Goal: Information Seeking & Learning: Learn about a topic

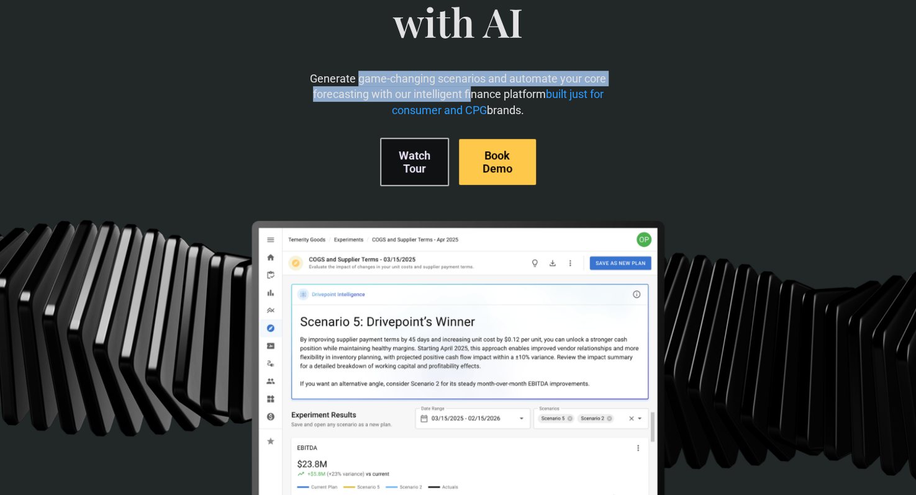
drag, startPoint x: 359, startPoint y: 82, endPoint x: 472, endPoint y: 88, distance: 112.5
click at [472, 88] on p "Generate game-changing scenarios and automate your core forecasting with our in…" at bounding box center [458, 94] width 312 height 47
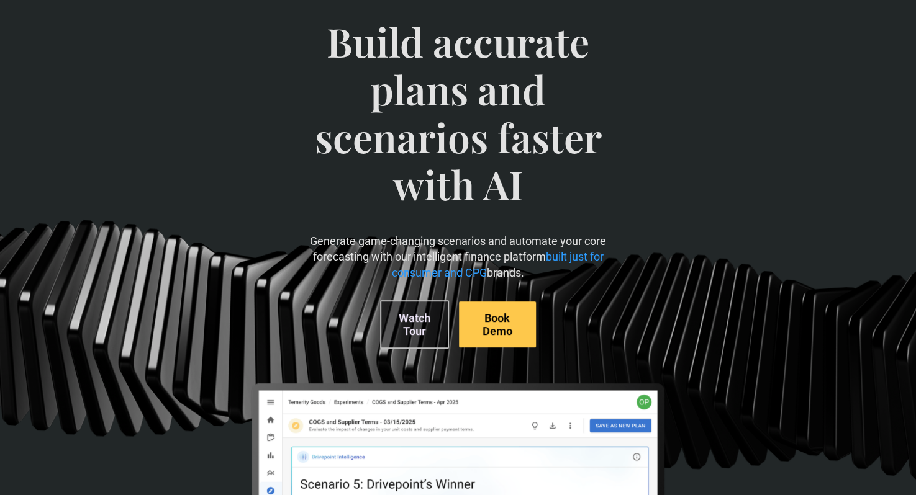
scroll to position [188, 0]
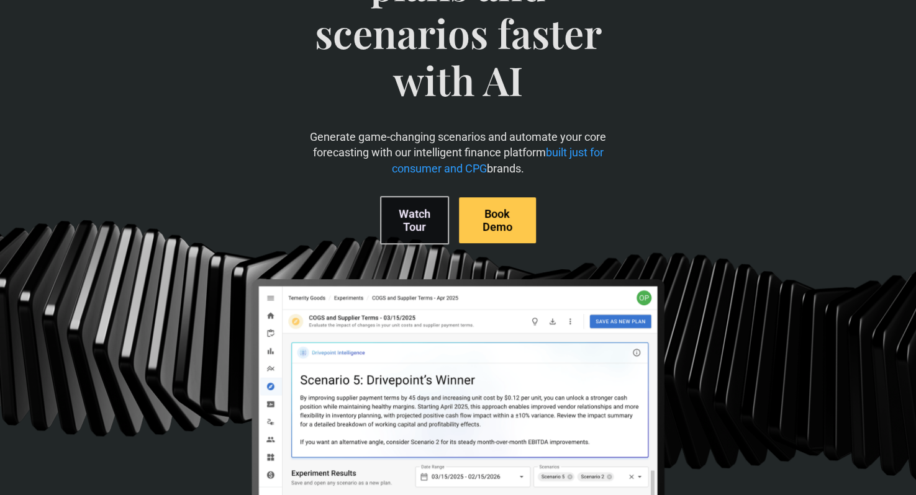
click at [405, 223] on link "Watch Tour" at bounding box center [414, 220] width 69 height 48
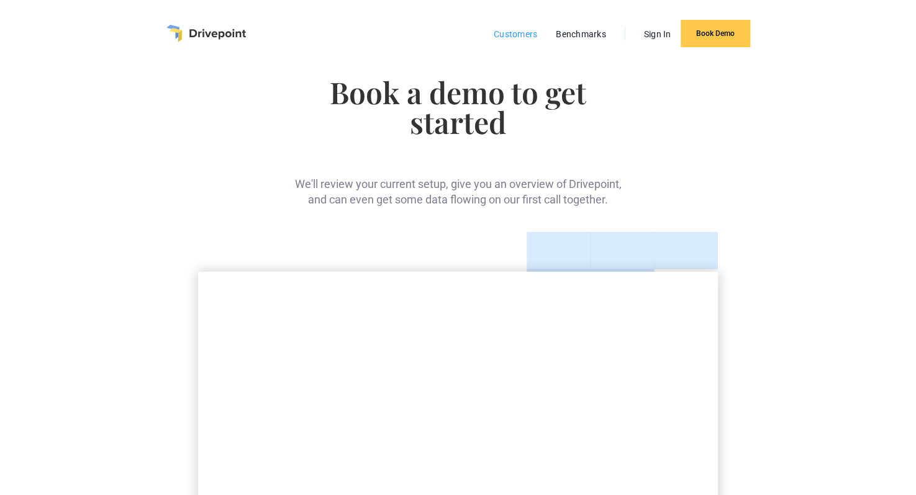
click at [526, 34] on link "Customers" at bounding box center [515, 34] width 56 height 16
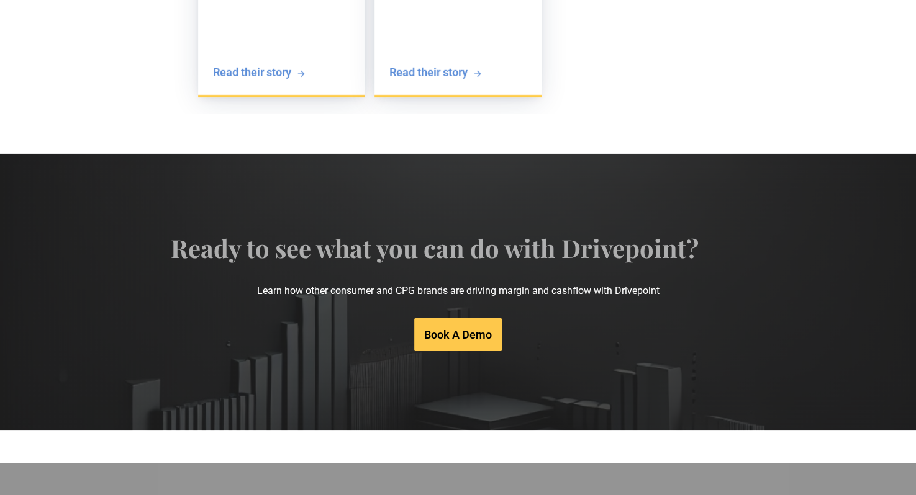
scroll to position [2504, 0]
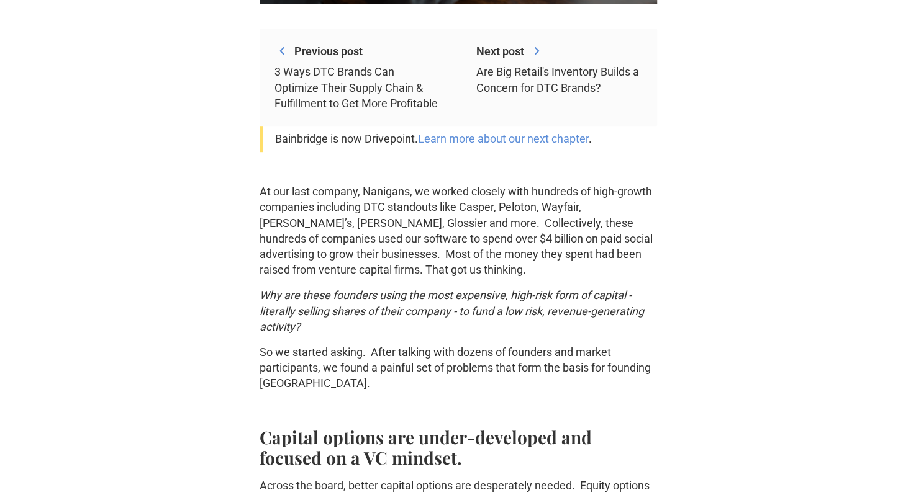
scroll to position [384, 0]
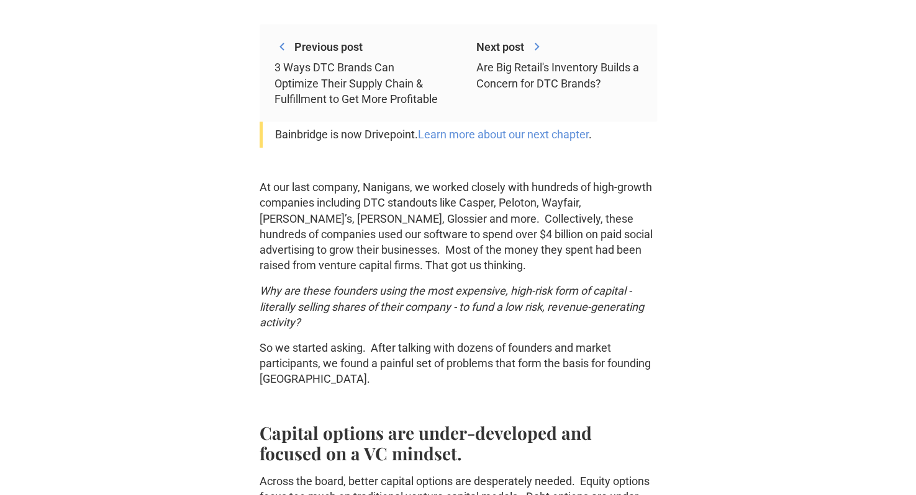
click at [343, 197] on p "At our last company, Nanigans, we worked closely with hundreds of high-growth c…" at bounding box center [457, 226] width 397 height 94
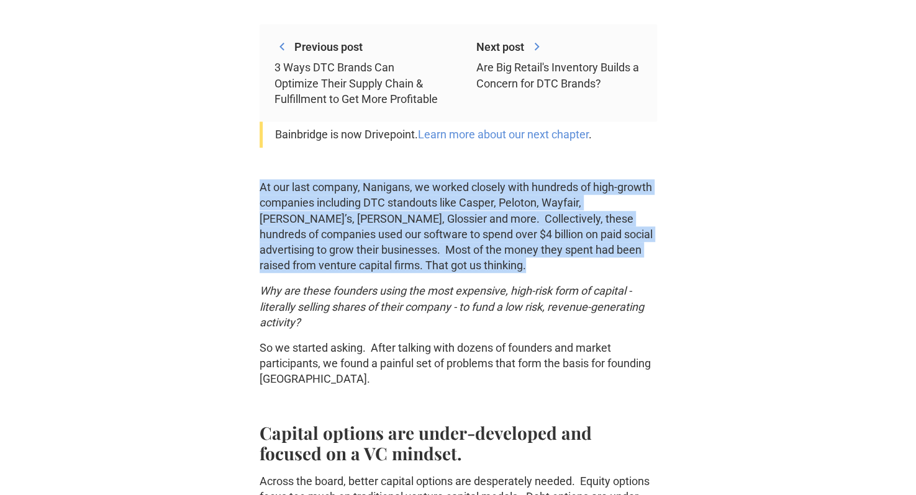
click at [343, 197] on p "At our last company, Nanigans, we worked closely with hundreds of high-growth c…" at bounding box center [457, 226] width 397 height 94
click at [403, 228] on p "At our last company, Nanigans, we worked closely with hundreds of high-growth c…" at bounding box center [457, 226] width 397 height 94
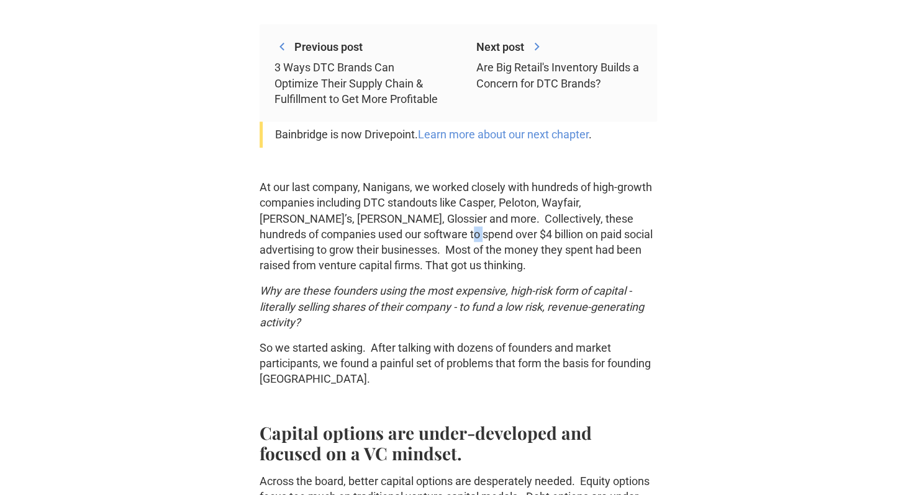
click at [403, 228] on p "At our last company, Nanigans, we worked closely with hundreds of high-growth c…" at bounding box center [457, 226] width 397 height 94
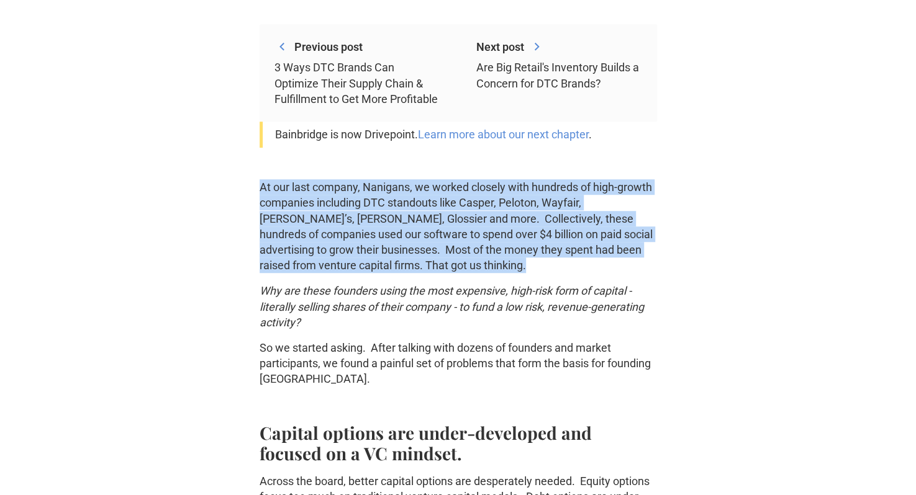
click at [403, 228] on p "At our last company, Nanigans, we worked closely with hundreds of high-growth c…" at bounding box center [457, 226] width 397 height 94
click at [418, 241] on p "At our last company, Nanigans, we worked closely with hundreds of high-growth c…" at bounding box center [457, 226] width 397 height 94
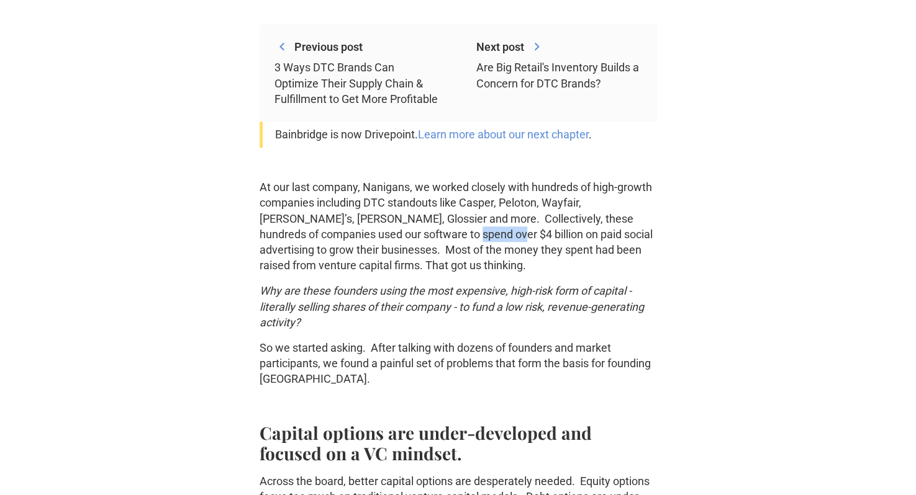
click at [418, 241] on p "At our last company, Nanigans, we worked closely with hundreds of high-growth c…" at bounding box center [457, 226] width 397 height 94
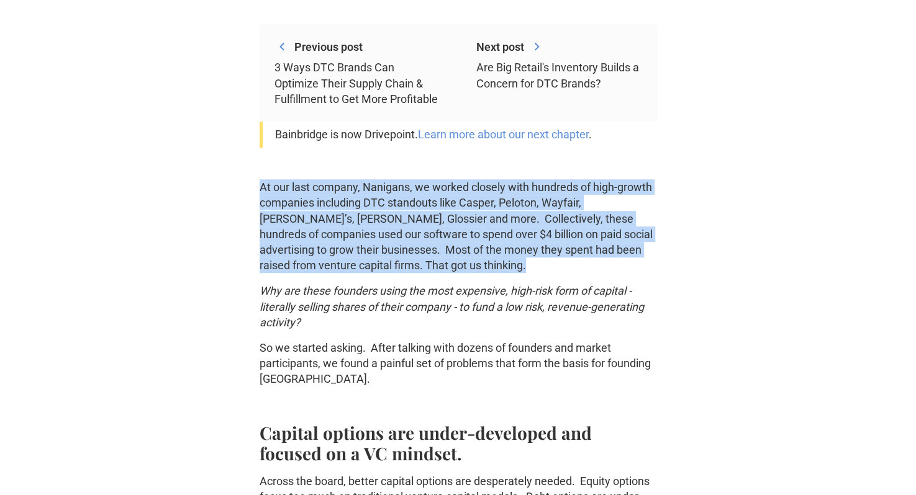
click at [418, 241] on p "At our last company, Nanigans, we worked closely with hundreds of high-growth c…" at bounding box center [457, 226] width 397 height 94
click at [436, 261] on p "At our last company, Nanigans, we worked closely with hundreds of high-growth c…" at bounding box center [457, 226] width 397 height 94
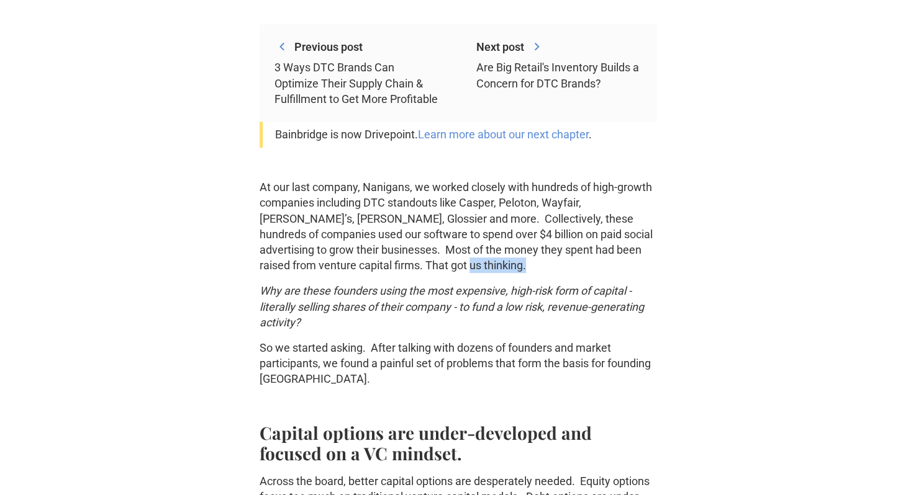
click at [436, 261] on p "At our last company, Nanigans, we worked closely with hundreds of high-growth c…" at bounding box center [457, 226] width 397 height 94
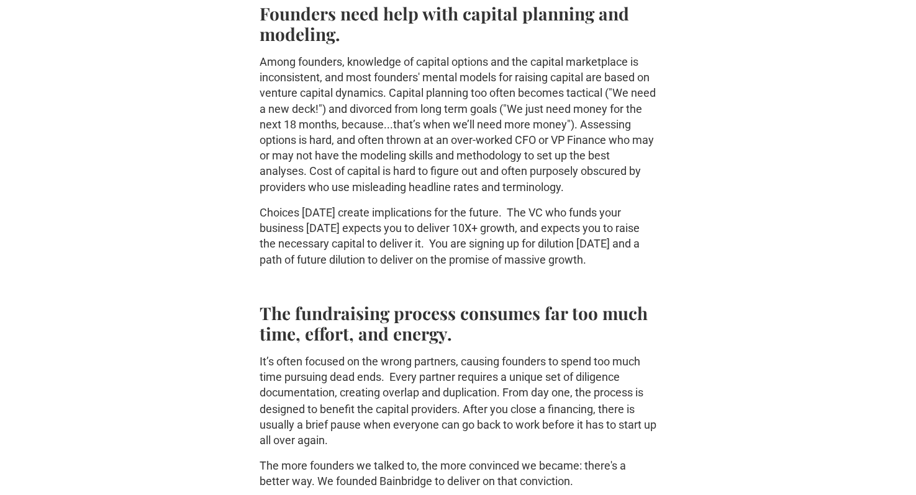
scroll to position [971, 0]
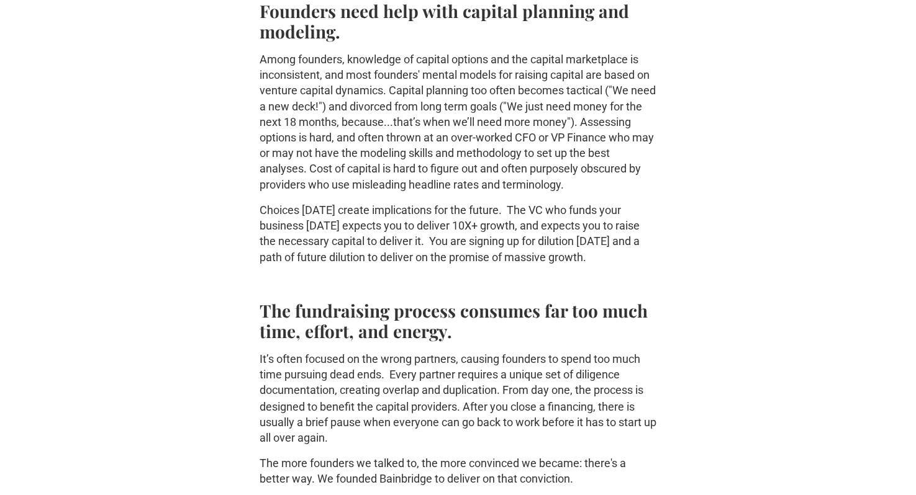
click at [466, 98] on p "Among founders, knowledge of capital options and the capital marketplace is inc…" at bounding box center [457, 122] width 397 height 141
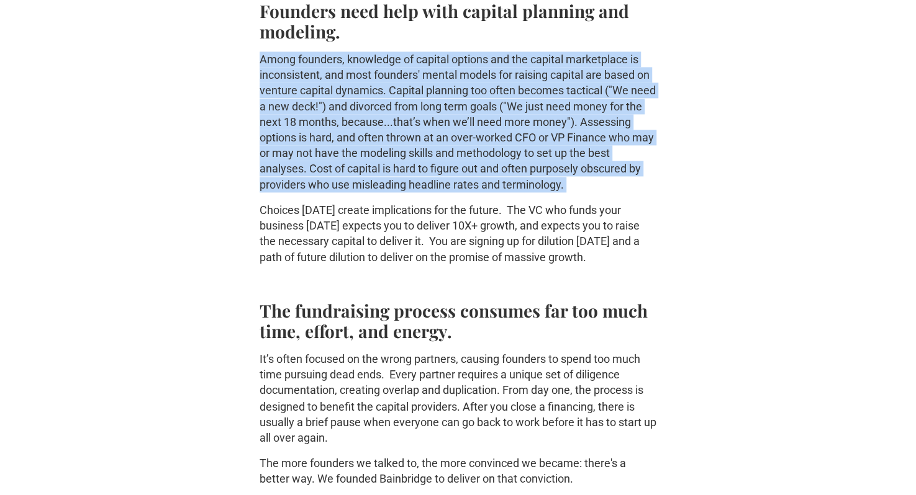
click at [466, 98] on p "Among founders, knowledge of capital options and the capital marketplace is inc…" at bounding box center [457, 122] width 397 height 141
click at [451, 140] on p "Among founders, knowledge of capital options and the capital marketplace is inc…" at bounding box center [457, 122] width 397 height 141
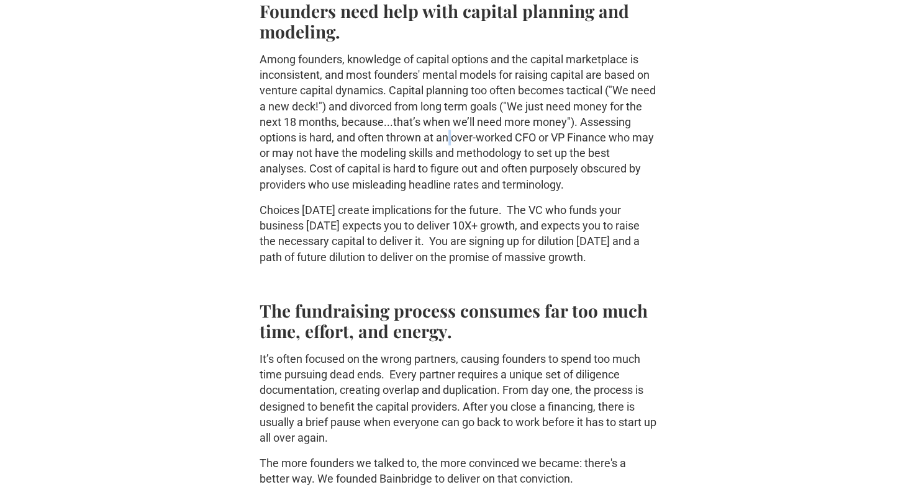
click at [451, 140] on p "Among founders, knowledge of capital options and the capital marketplace is inc…" at bounding box center [457, 122] width 397 height 141
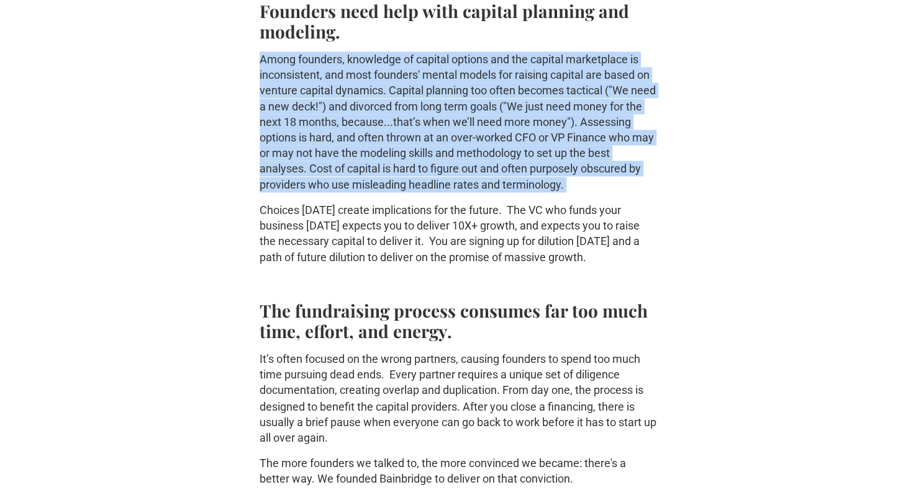
click at [451, 140] on p "Among founders, knowledge of capital options and the capital marketplace is inc…" at bounding box center [457, 122] width 397 height 141
click at [443, 161] on p "Among founders, knowledge of capital options and the capital marketplace is inc…" at bounding box center [457, 122] width 397 height 141
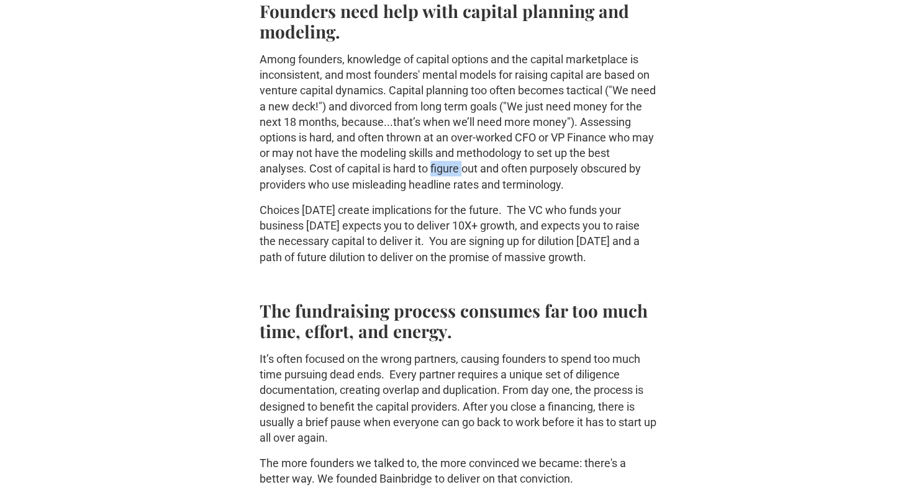
click at [443, 161] on p "Among founders, knowledge of capital options and the capital marketplace is inc…" at bounding box center [457, 122] width 397 height 141
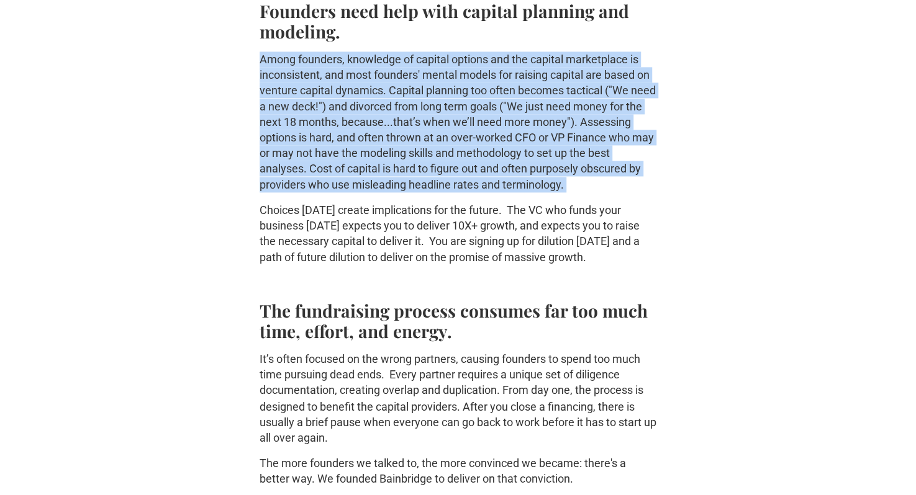
click at [443, 161] on p "Among founders, knowledge of capital options and the capital marketplace is inc…" at bounding box center [457, 122] width 397 height 141
click at [436, 185] on p "Among founders, knowledge of capital options and the capital marketplace is inc…" at bounding box center [457, 122] width 397 height 141
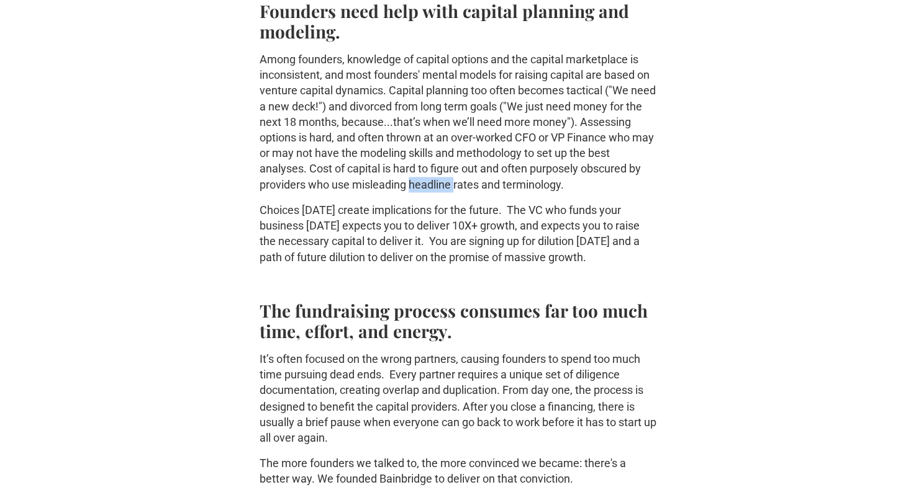
click at [436, 185] on p "Among founders, knowledge of capital options and the capital marketplace is inc…" at bounding box center [457, 122] width 397 height 141
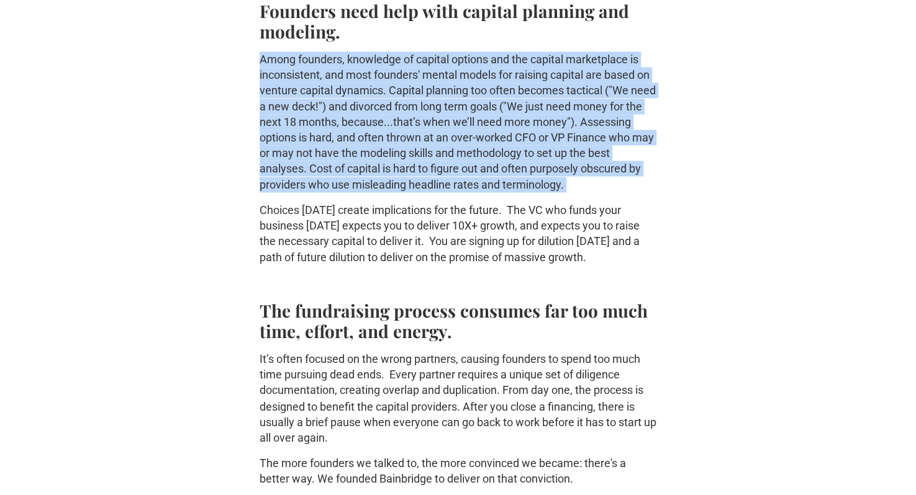
click at [436, 185] on p "Among founders, knowledge of capital options and the capital marketplace is inc…" at bounding box center [457, 122] width 397 height 141
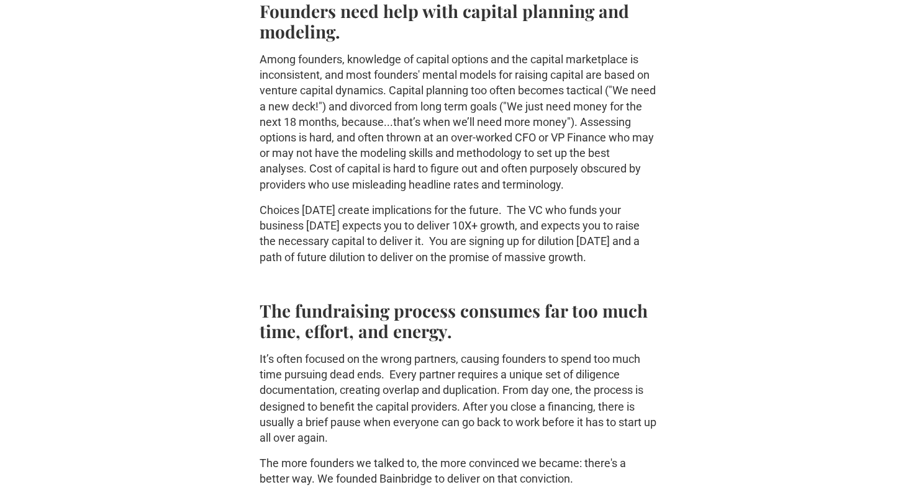
click at [430, 214] on p "Choices today create implications for the future. The VC who funds your busines…" at bounding box center [457, 233] width 397 height 63
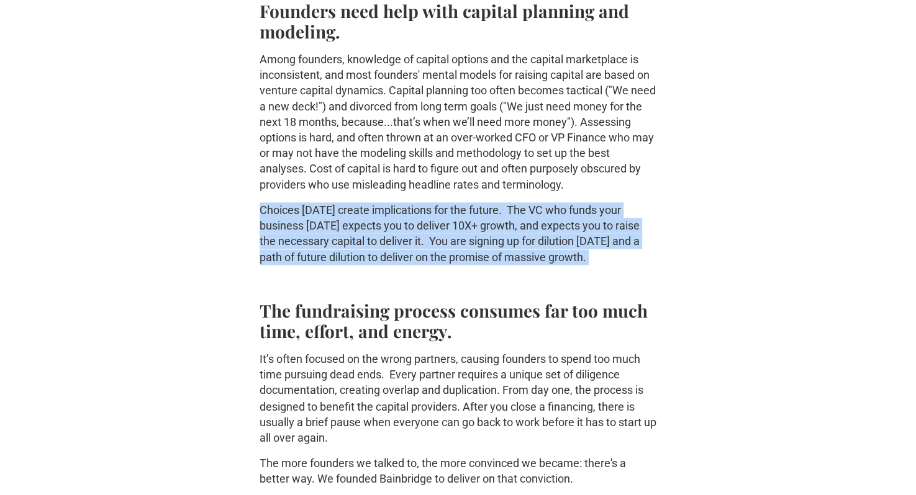
click at [430, 214] on p "Choices today create implications for the future. The VC who funds your busines…" at bounding box center [457, 233] width 397 height 63
click at [425, 228] on p "Choices today create implications for the future. The VC who funds your busines…" at bounding box center [457, 233] width 397 height 63
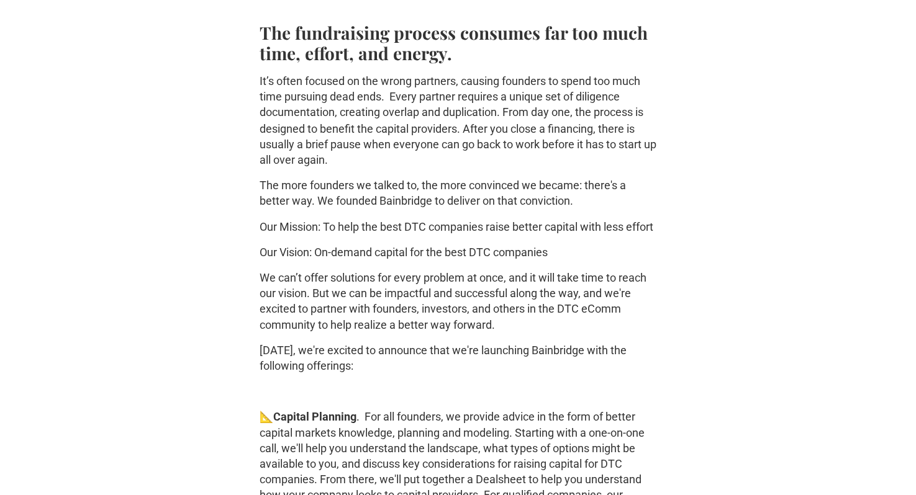
scroll to position [1271, 0]
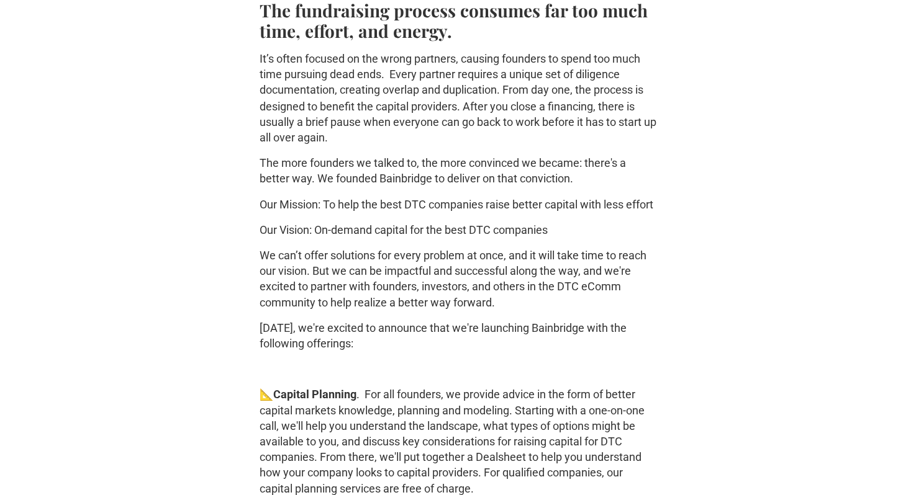
click at [459, 20] on strong "The fundraising process consumes far too much time, effort, and energy." at bounding box center [453, 20] width 388 height 43
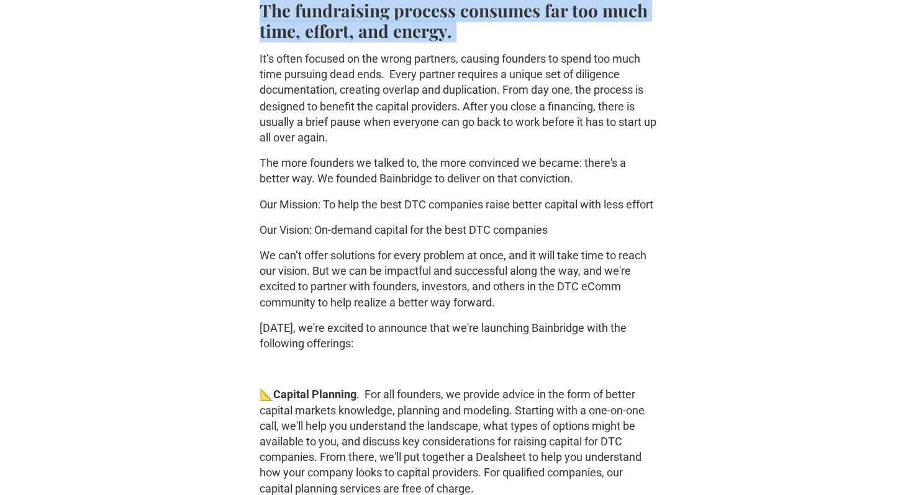
click at [459, 20] on strong "The fundraising process consumes far too much time, effort, and energy." at bounding box center [453, 20] width 388 height 43
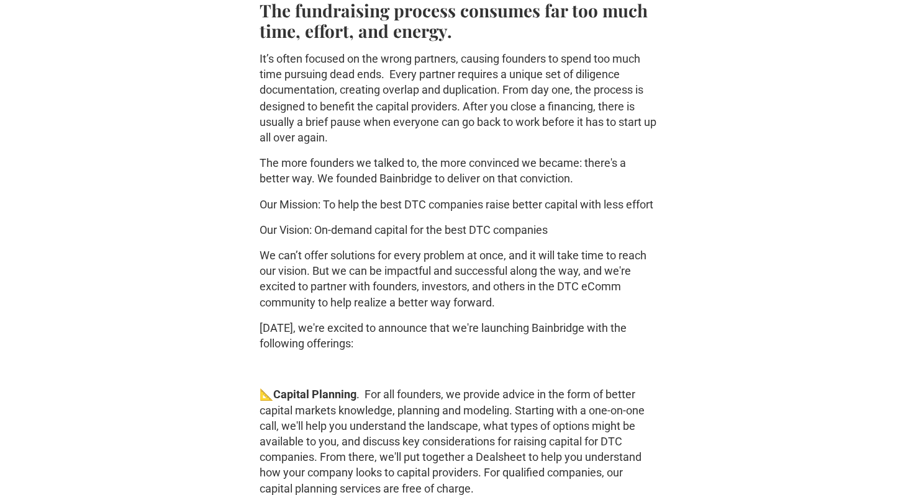
click at [438, 98] on p "It’s often focused on the wrong partners, causing founders to spend too much ti…" at bounding box center [457, 98] width 397 height 94
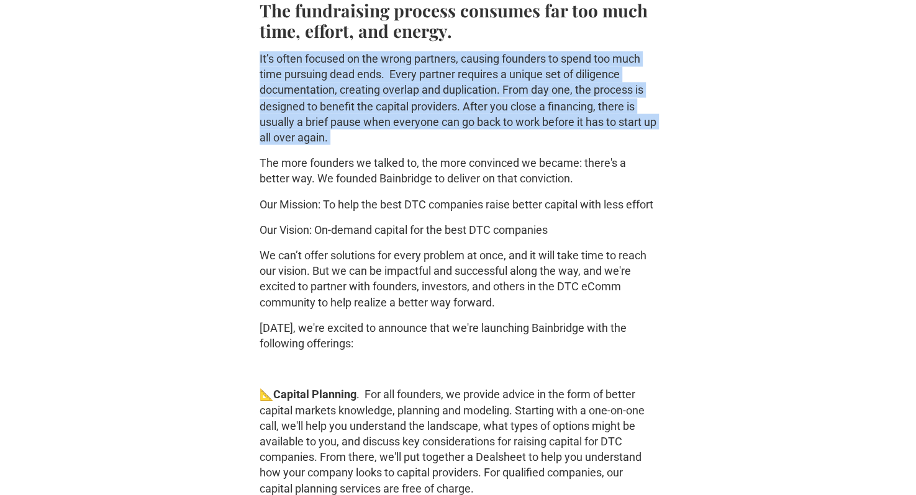
click at [438, 98] on p "It’s often focused on the wrong partners, causing founders to spend too much ti…" at bounding box center [457, 98] width 397 height 94
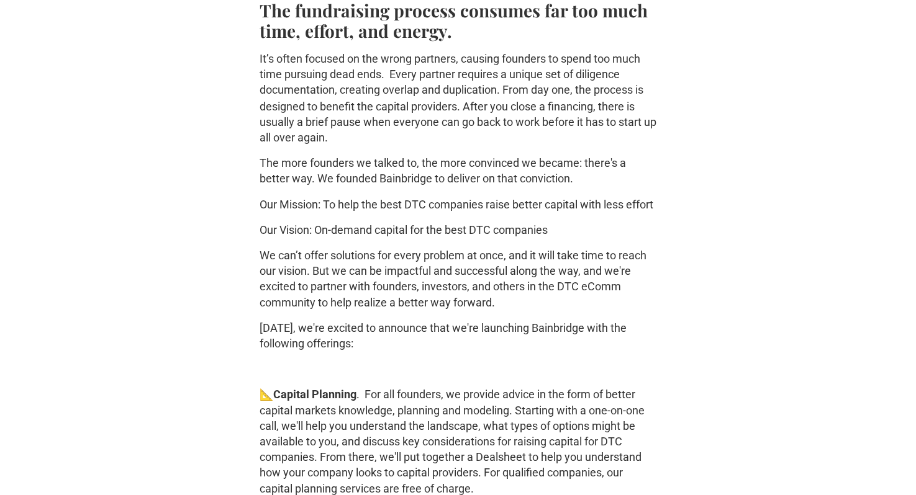
click at [428, 194] on div "Bainbridge is now Drivepoint. Learn more about our next chapter . ‍ At our last…" at bounding box center [457, 142] width 397 height 1814
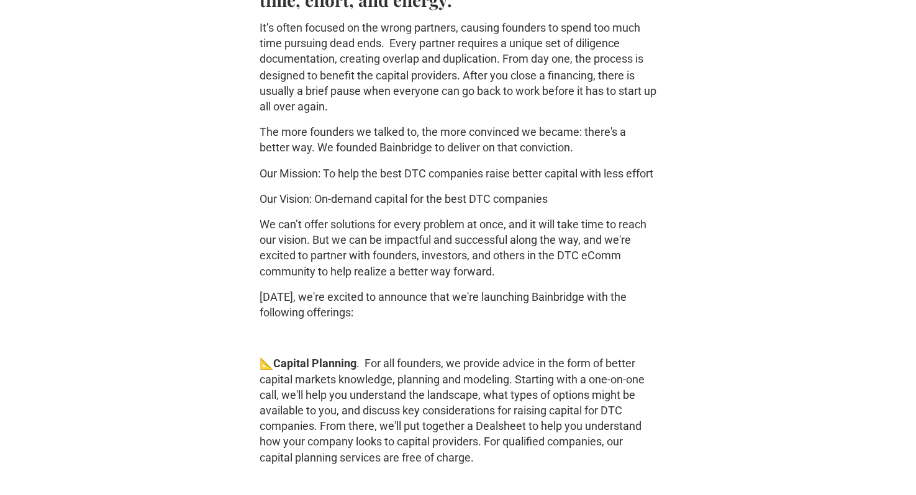
scroll to position [1304, 0]
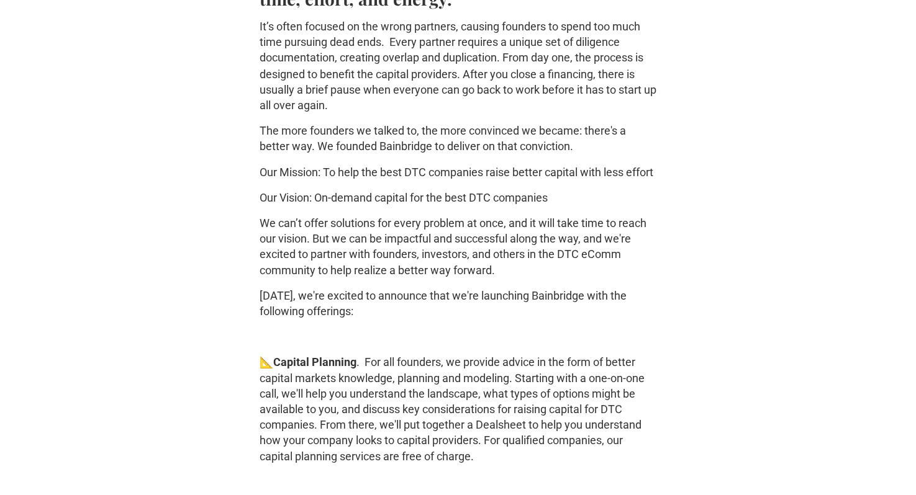
click at [428, 179] on p "Our Mission: To help the best DTC companies raise better capital with less effo…" at bounding box center [457, 172] width 397 height 16
click at [421, 241] on p "We can’t offer solutions for every problem at once, and it will take time to re…" at bounding box center [457, 246] width 397 height 63
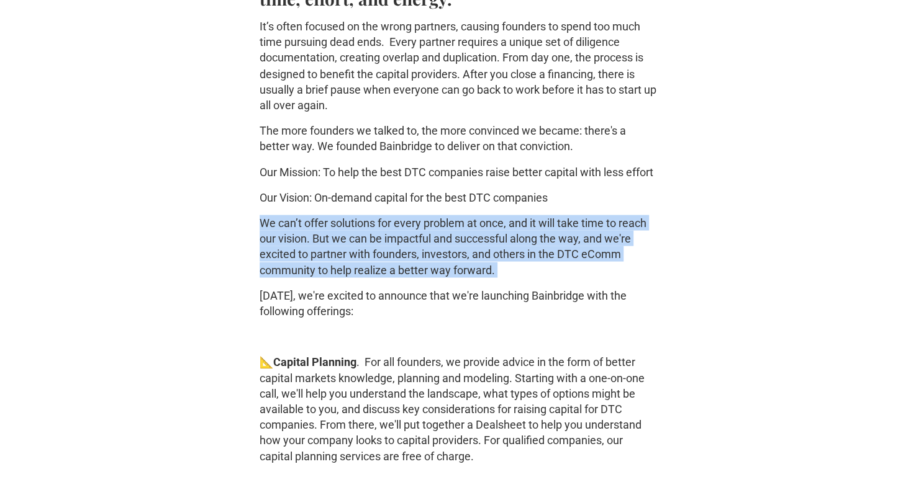
click at [416, 277] on p "We can’t offer solutions for every problem at once, and it will take time to re…" at bounding box center [457, 246] width 397 height 63
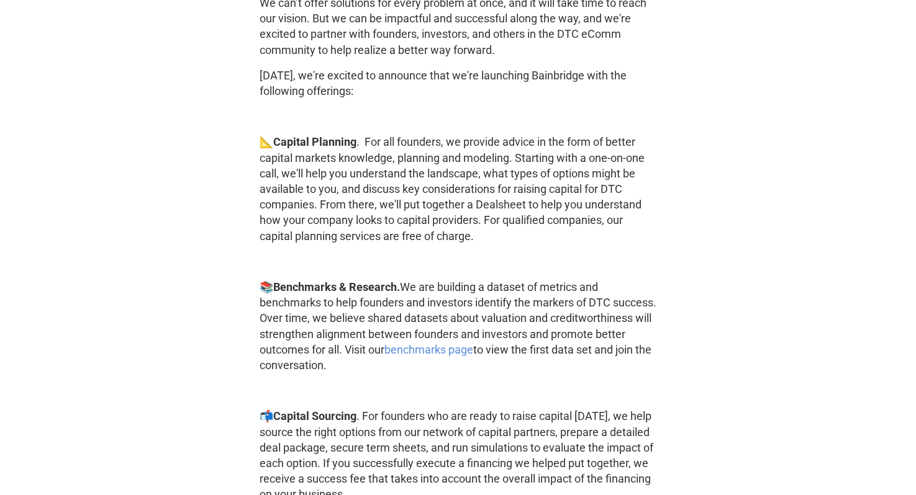
scroll to position [1525, 0]
click at [488, 35] on p "We can’t offer solutions for every problem at once, and it will take time to re…" at bounding box center [457, 25] width 397 height 63
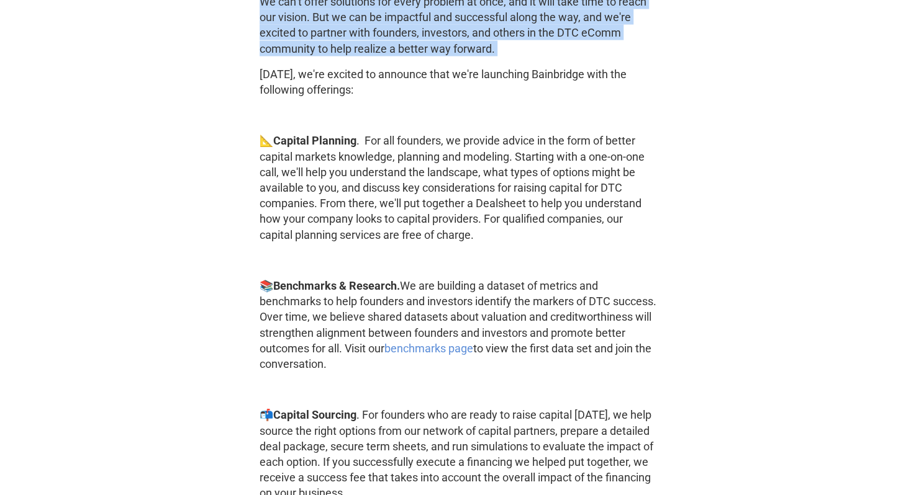
click at [488, 35] on p "We can’t offer solutions for every problem at once, and it will take time to re…" at bounding box center [457, 25] width 397 height 63
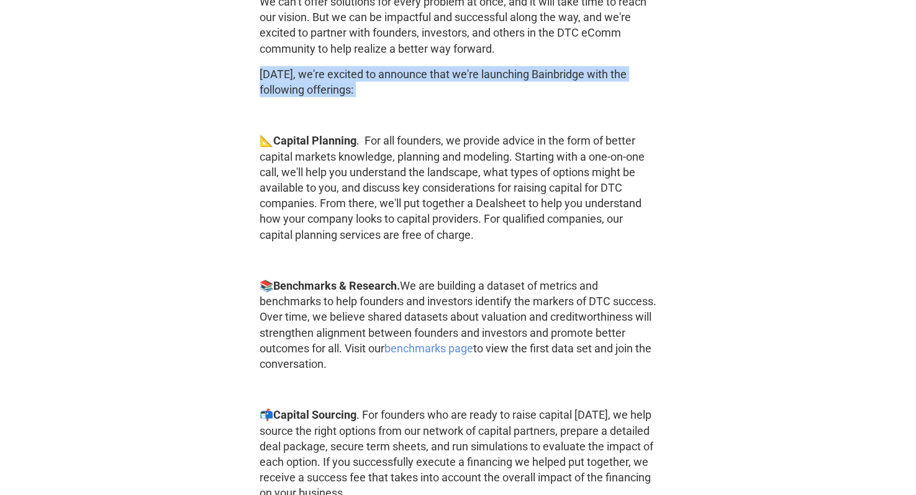
click at [472, 91] on p "Today, we're excited to announce that we're launching Bainbridge with the follo…" at bounding box center [457, 81] width 397 height 31
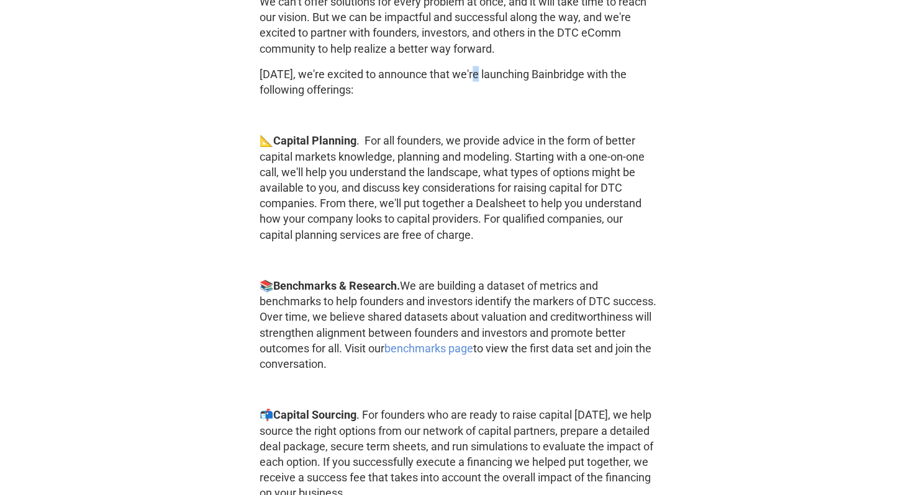
click at [472, 91] on p "Today, we're excited to announce that we're launching Bainbridge with the follo…" at bounding box center [457, 81] width 397 height 31
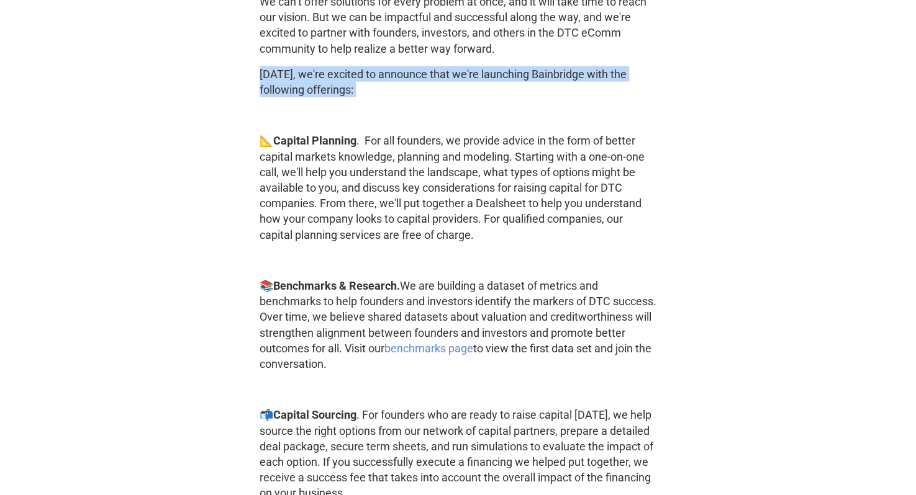
click at [472, 91] on p "Today, we're excited to announce that we're launching Bainbridge with the follo…" at bounding box center [457, 81] width 397 height 31
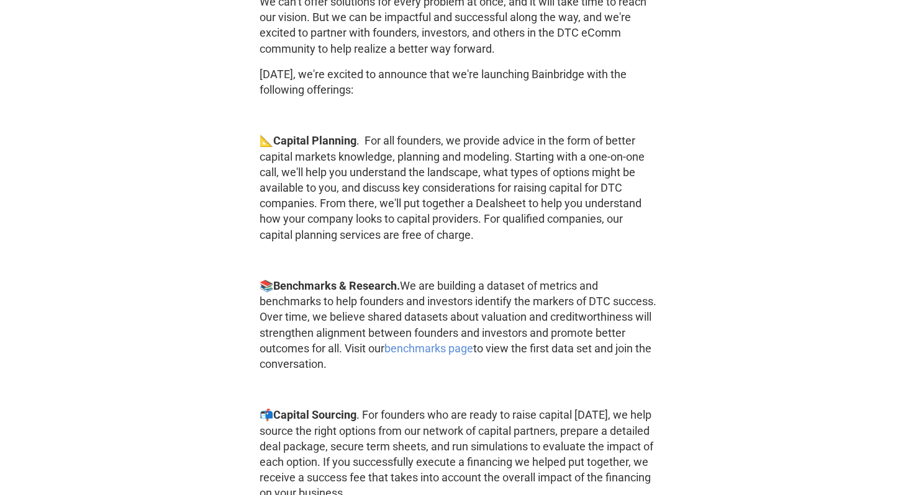
click at [471, 123] on p "‍" at bounding box center [457, 115] width 397 height 16
click at [464, 171] on p "📐 Capital Planning . For all founders, we provide advice in the form of better …" at bounding box center [457, 187] width 397 height 109
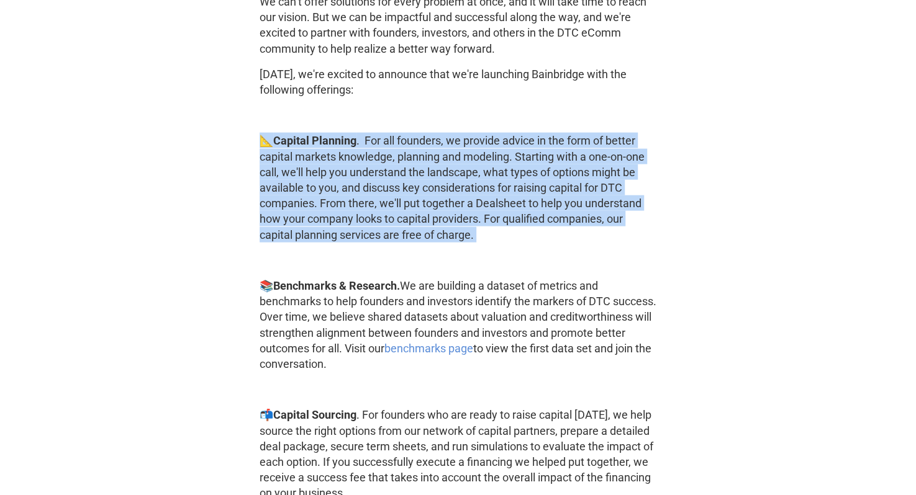
click at [464, 171] on p "📐 Capital Planning . For all founders, we provide advice in the form of better …" at bounding box center [457, 187] width 397 height 109
click at [460, 186] on p "📐 Capital Planning . For all founders, we provide advice in the form of better …" at bounding box center [457, 187] width 397 height 109
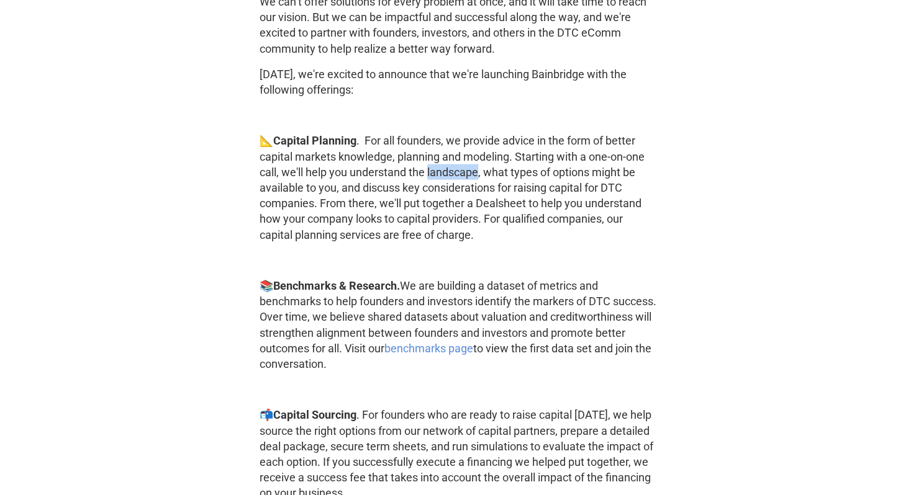
click at [460, 186] on p "📐 Capital Planning . For all founders, we provide advice in the form of better …" at bounding box center [457, 187] width 397 height 109
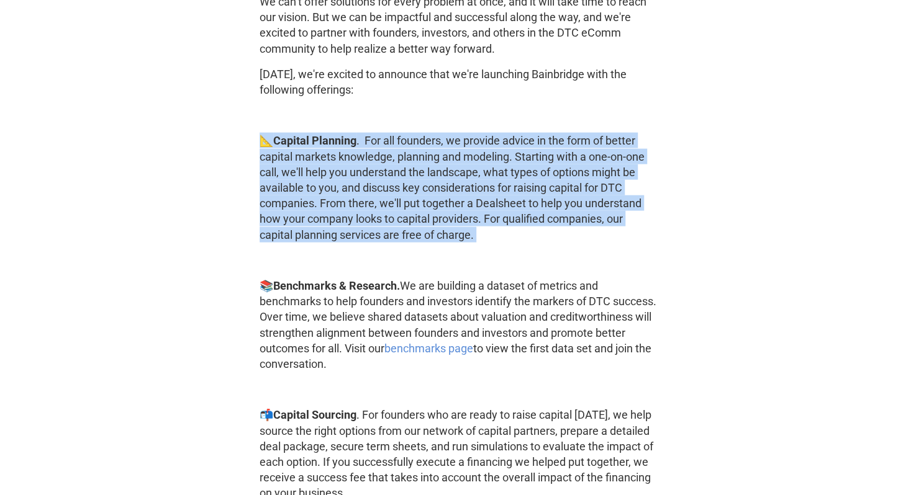
click at [460, 186] on p "📐 Capital Planning . For all founders, we provide advice in the form of better …" at bounding box center [457, 187] width 397 height 109
click at [459, 210] on p "📐 Capital Planning . For all founders, we provide advice in the form of better …" at bounding box center [457, 187] width 397 height 109
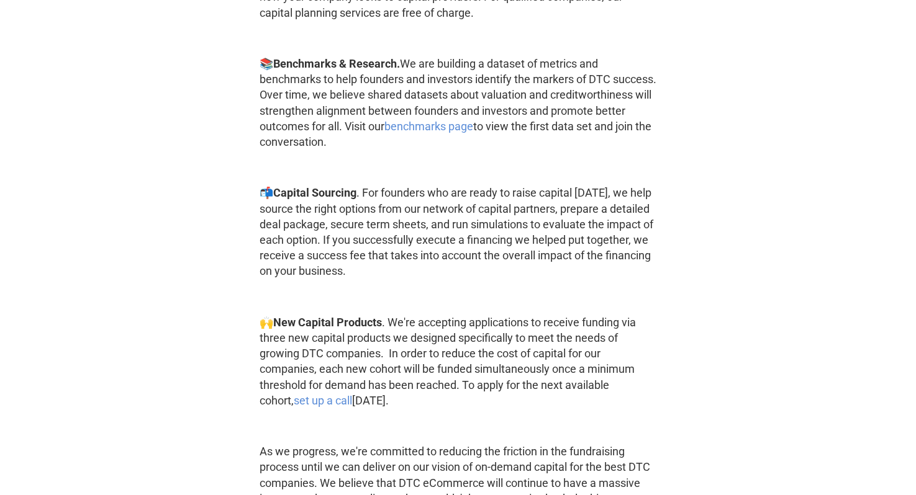
scroll to position [1736, 0]
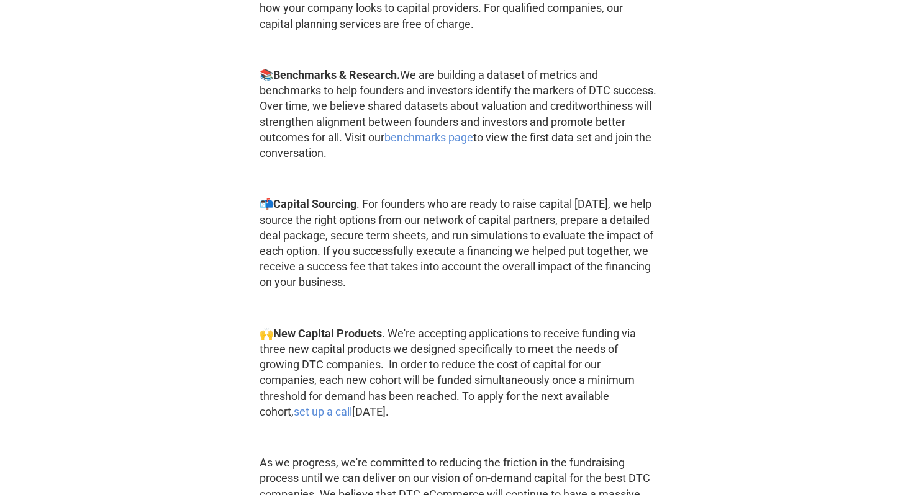
click at [441, 122] on p "📚 Benchmarks & Research. We are building a dataset of metrics and benchmarks to…" at bounding box center [457, 114] width 397 height 94
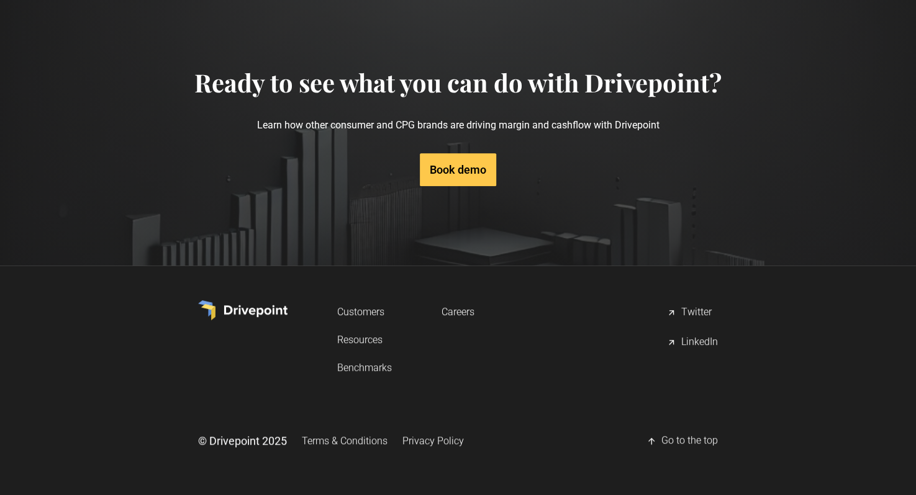
scroll to position [3013, 0]
click at [366, 349] on link "Resources" at bounding box center [364, 339] width 55 height 23
click at [264, 88] on h4 "Ready to see what you can do with Drivepoint?" at bounding box center [457, 83] width 527 height 30
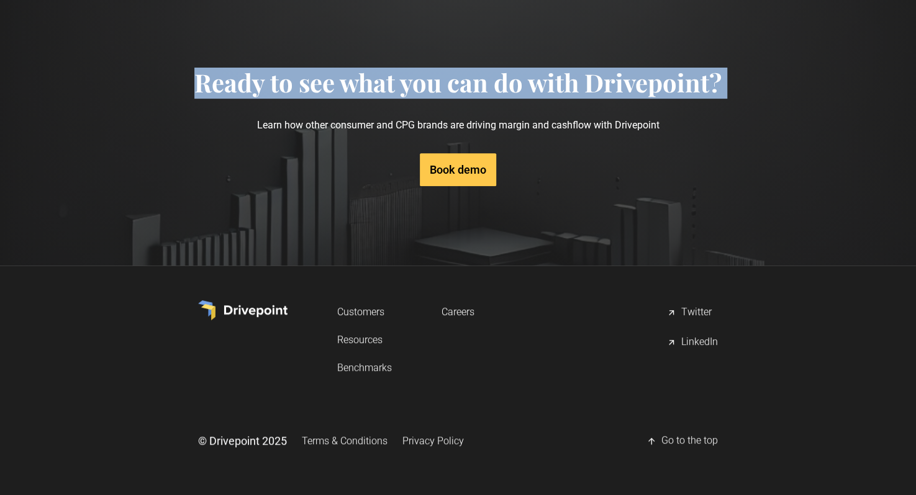
click at [264, 88] on h4 "Ready to see what you can do with Drivepoint?" at bounding box center [457, 83] width 527 height 30
click at [371, 101] on p "Learn how other consumer and CPG brands are driving margin and cashflow with Dr…" at bounding box center [457, 124] width 527 height 55
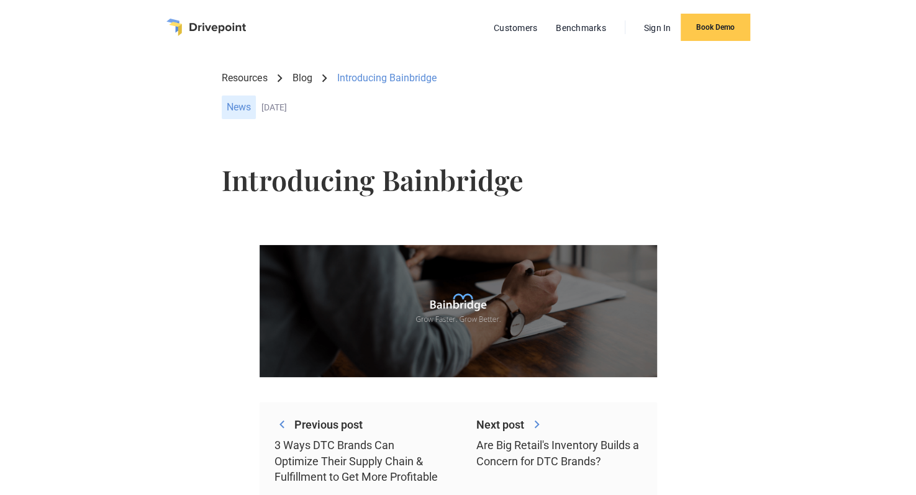
scroll to position [0, 0]
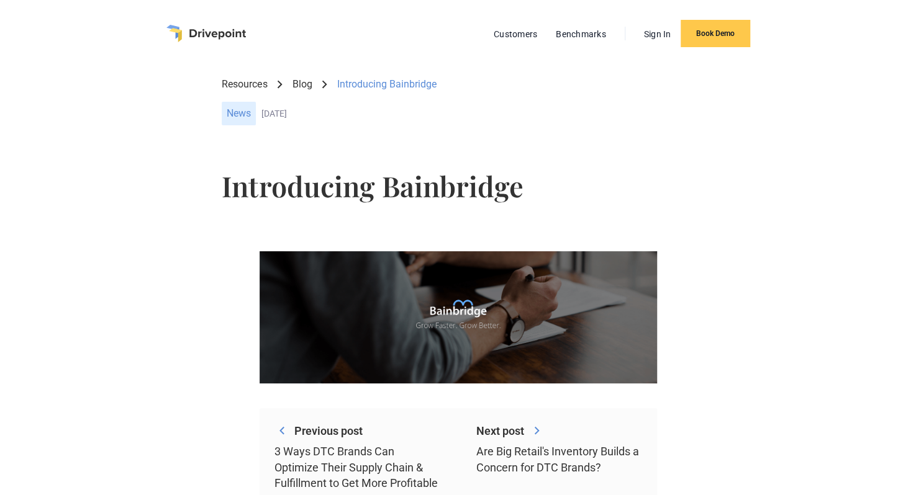
click at [359, 166] on div "Introducing Bainbridge" at bounding box center [458, 194] width 472 height 65
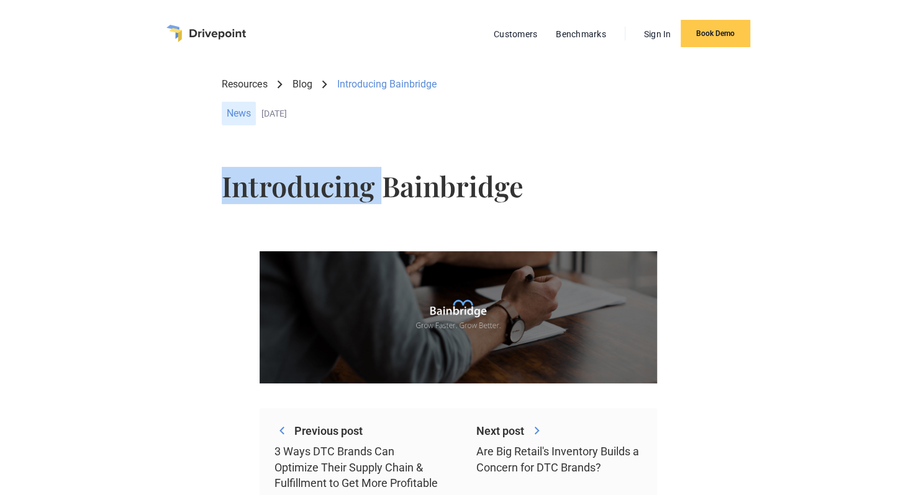
click at [359, 166] on div "Introducing Bainbridge" at bounding box center [458, 194] width 472 height 65
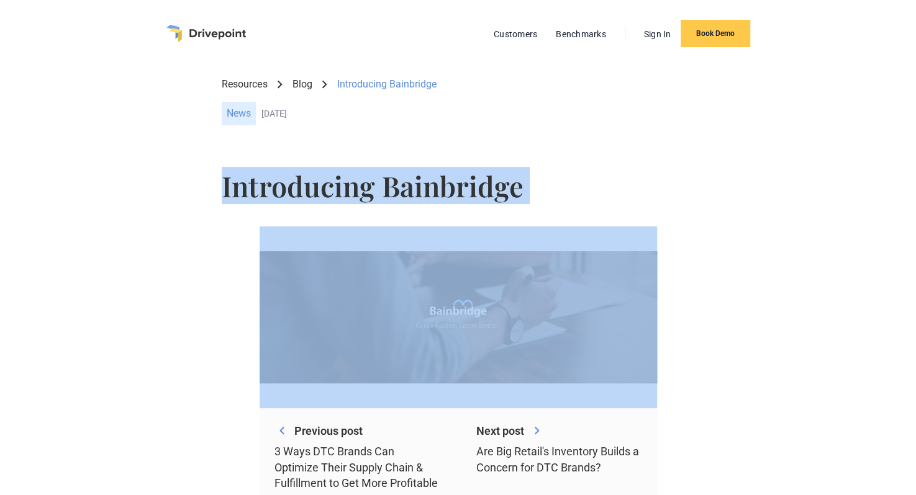
click at [359, 166] on div "Introducing Bainbridge" at bounding box center [458, 194] width 472 height 65
click at [379, 180] on h1 "Introducing Bainbridge" at bounding box center [458, 186] width 472 height 28
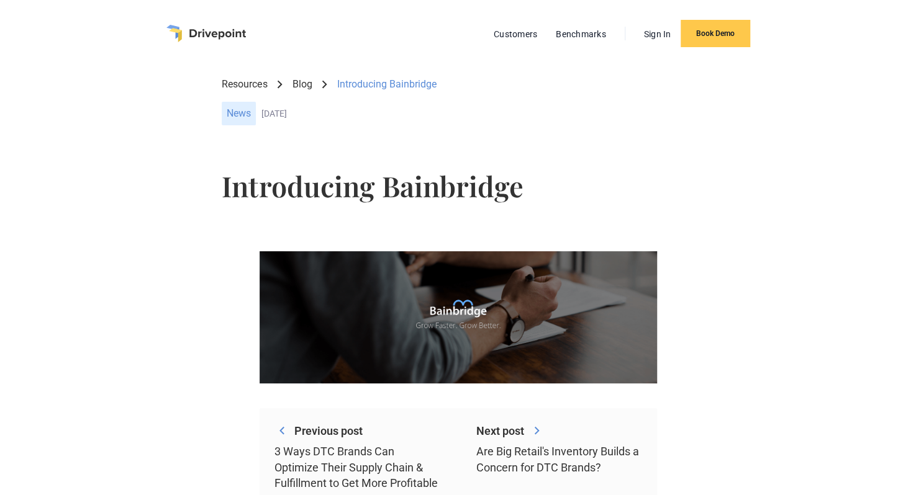
click at [379, 180] on h1 "Introducing Bainbridge" at bounding box center [458, 186] width 472 height 28
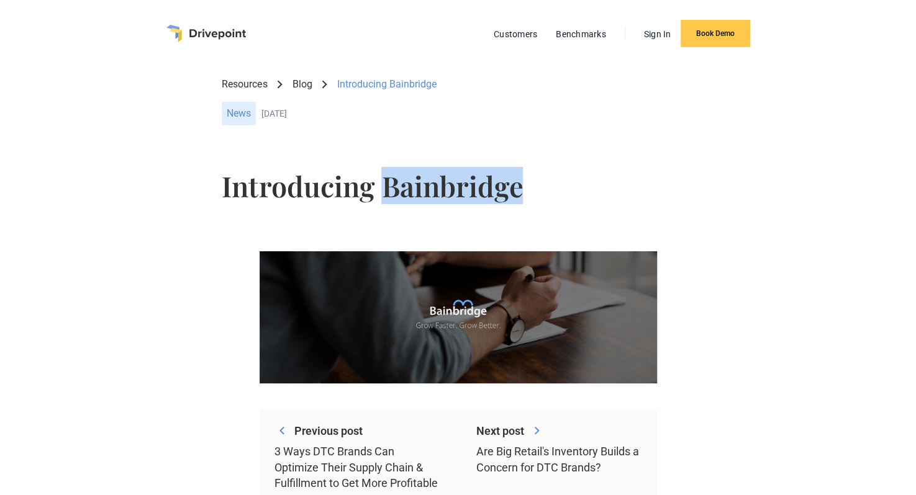
click at [379, 180] on h1 "Introducing Bainbridge" at bounding box center [458, 186] width 472 height 28
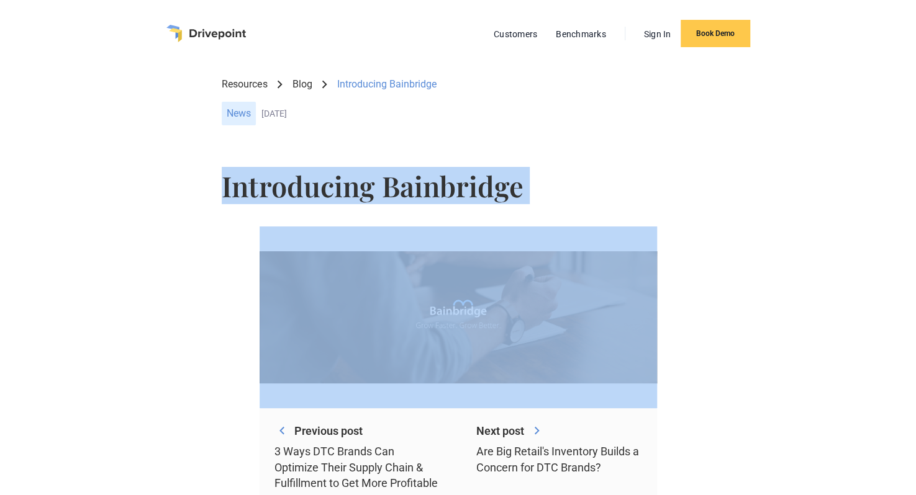
click at [411, 181] on h1 "Introducing Bainbridge" at bounding box center [458, 186] width 472 height 28
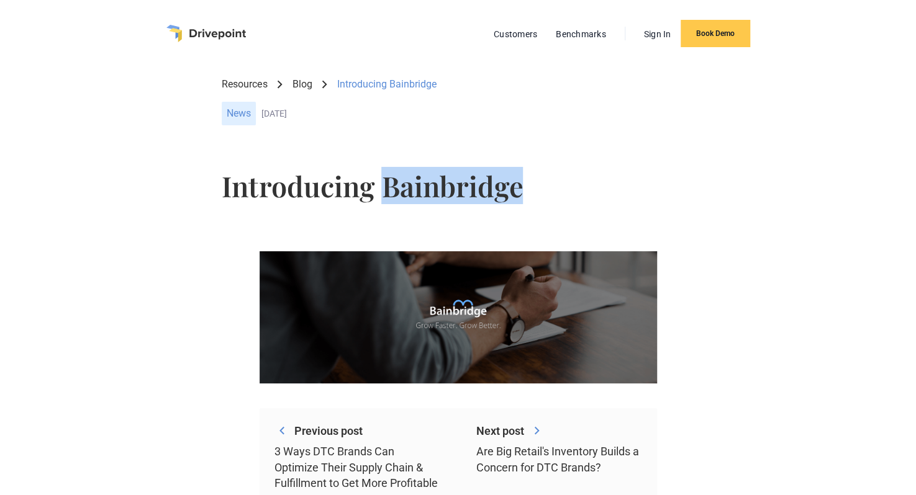
drag, startPoint x: 383, startPoint y: 183, endPoint x: 534, endPoint y: 180, distance: 150.9
click at [534, 180] on h1 "Introducing Bainbridge" at bounding box center [458, 186] width 472 height 28
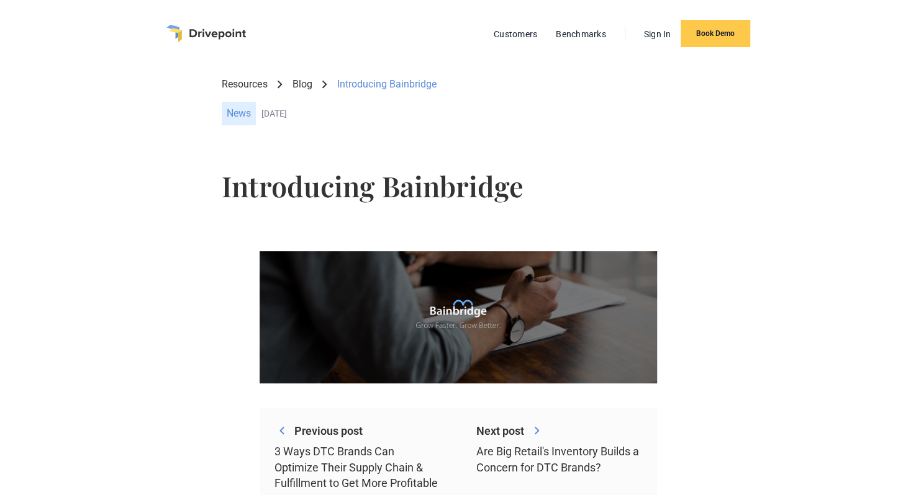
click at [159, 94] on div "Resources Blog Introducing Bainbridge Other News March 9, 2021 May 10, 2023" at bounding box center [458, 104] width 836 height 75
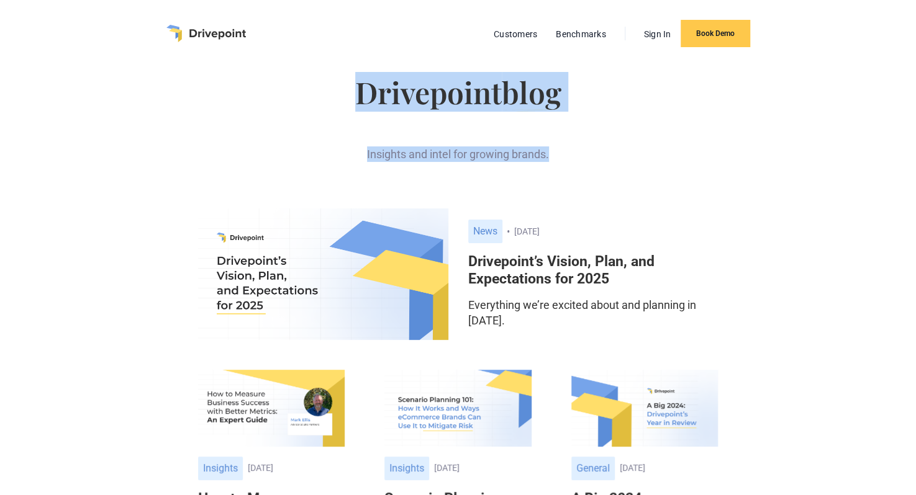
drag, startPoint x: 361, startPoint y: 89, endPoint x: 577, endPoint y: 116, distance: 217.7
click at [577, 116] on div "Drivepoint blog Insights and intel for growing brands." at bounding box center [458, 123] width 520 height 112
